Goal: Find specific page/section

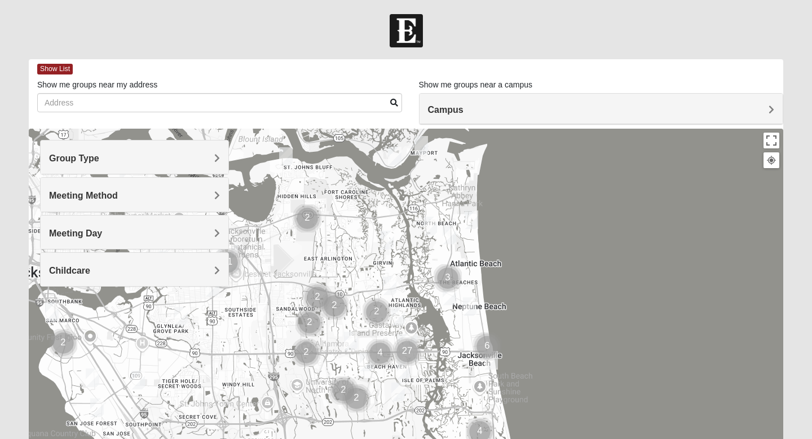
click at [122, 158] on h4 "Group Type" at bounding box center [134, 158] width 171 height 11
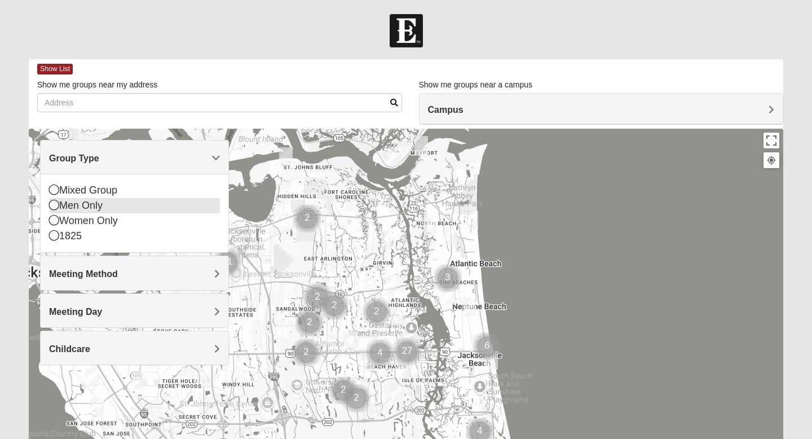
click at [55, 206] on icon at bounding box center [54, 205] width 10 height 10
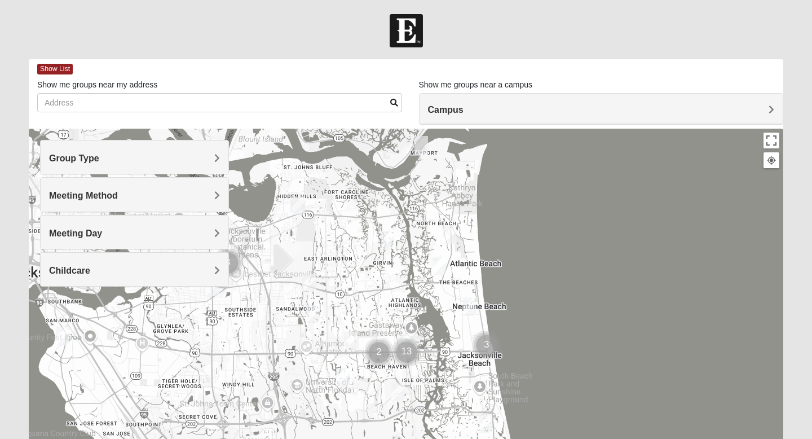
click at [74, 201] on div "Meeting Method" at bounding box center [135, 194] width 188 height 33
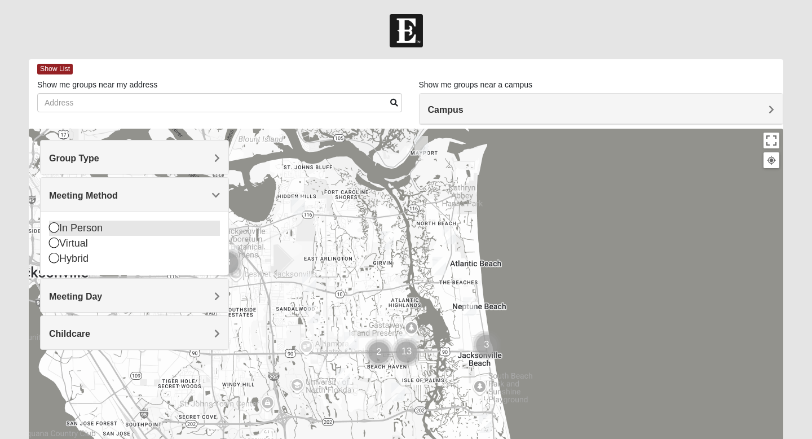
click at [52, 228] on icon at bounding box center [54, 227] width 10 height 10
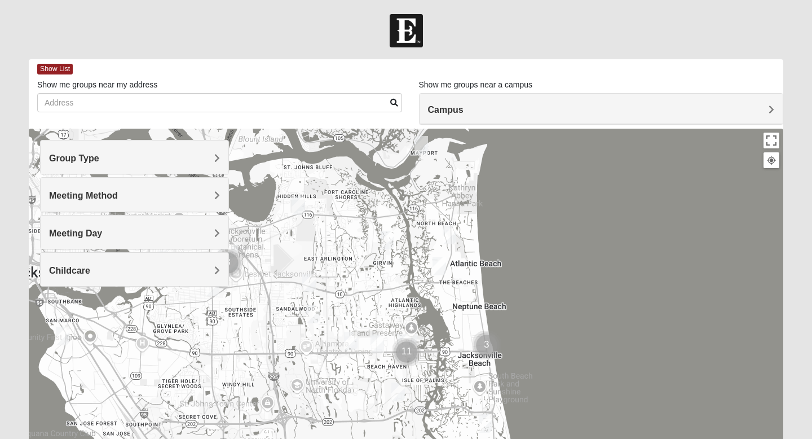
click at [59, 236] on span "Meeting Day" at bounding box center [75, 233] width 53 height 10
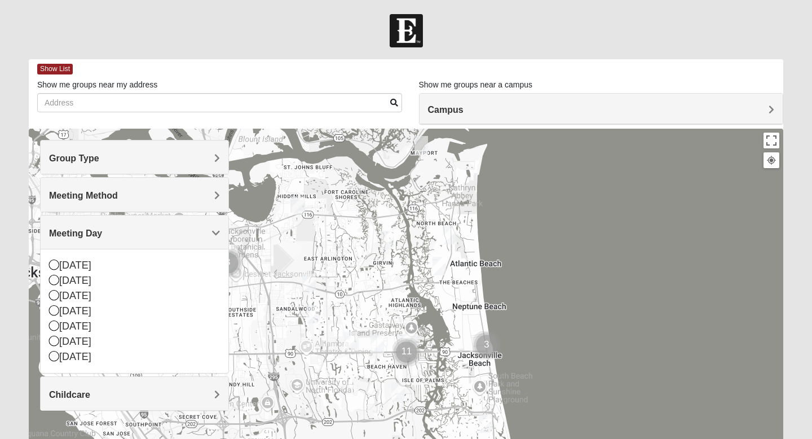
click at [58, 231] on span "Meeting Day" at bounding box center [75, 233] width 53 height 10
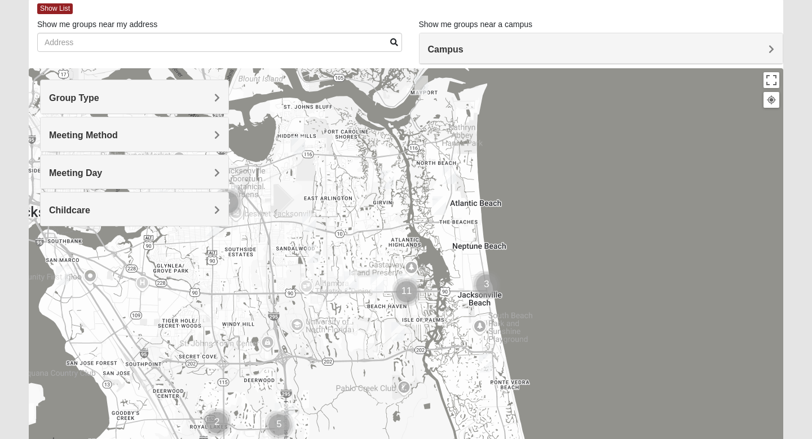
scroll to position [61, 0]
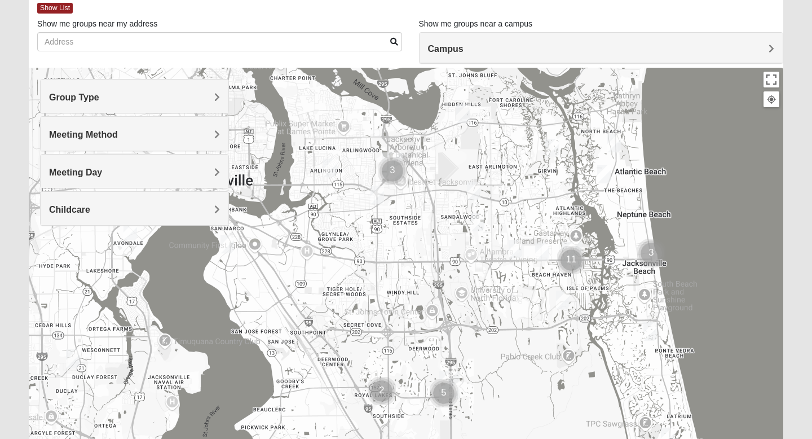
drag, startPoint x: 321, startPoint y: 308, endPoint x: 491, endPoint y: 275, distance: 173.5
click at [491, 275] on div at bounding box center [406, 293] width 754 height 451
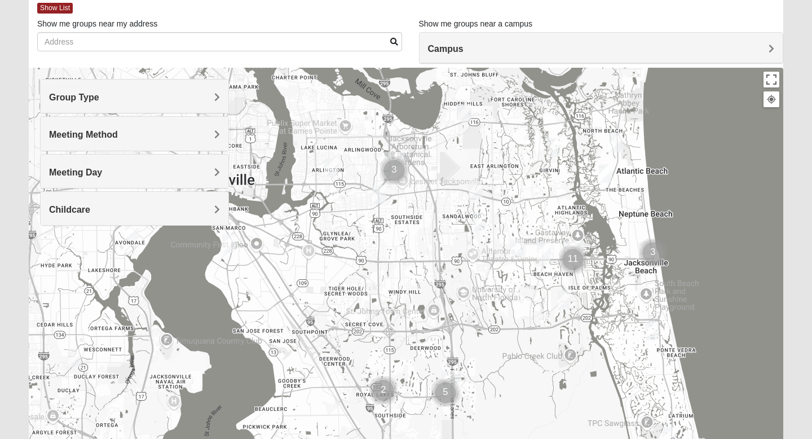
click at [484, 47] on h4 "Campus" at bounding box center [601, 48] width 347 height 11
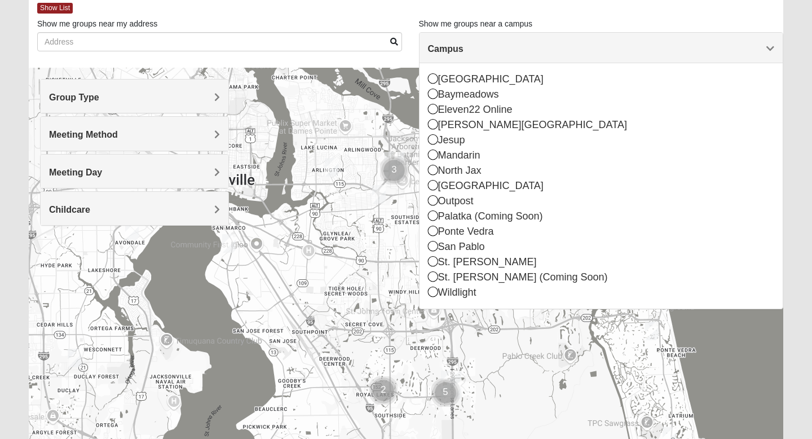
click at [484, 47] on h4 "Campus" at bounding box center [601, 48] width 347 height 11
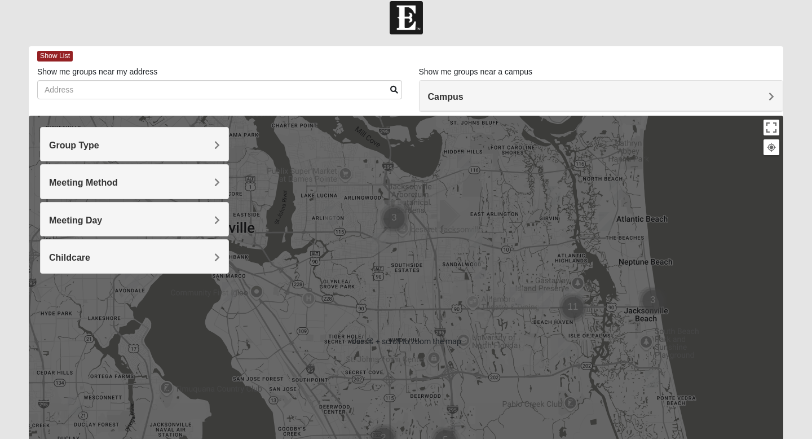
scroll to position [0, 0]
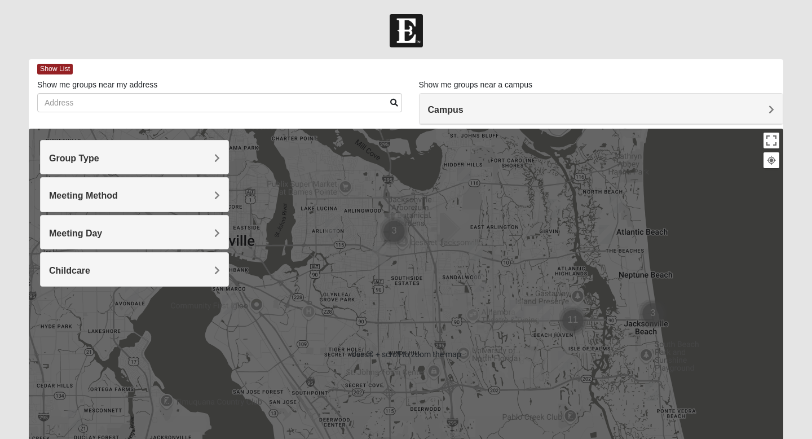
click at [385, 333] on div at bounding box center [406, 354] width 754 height 451
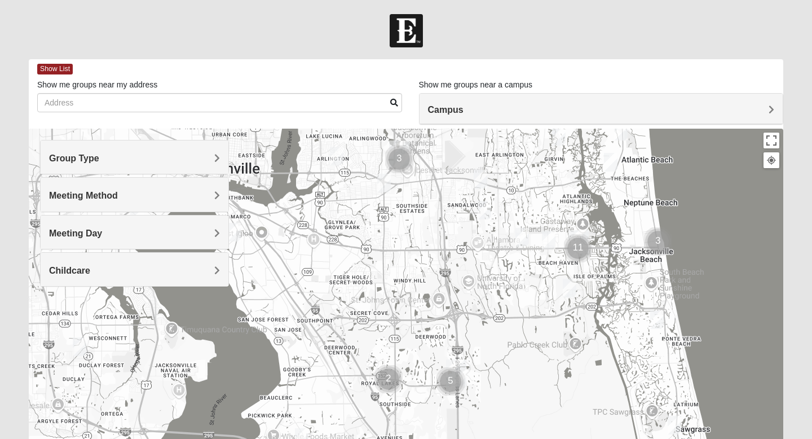
drag, startPoint x: 380, startPoint y: 348, endPoint x: 385, endPoint y: 277, distance: 71.2
click at [385, 277] on div at bounding box center [406, 354] width 754 height 451
